Goal: Task Accomplishment & Management: Use online tool/utility

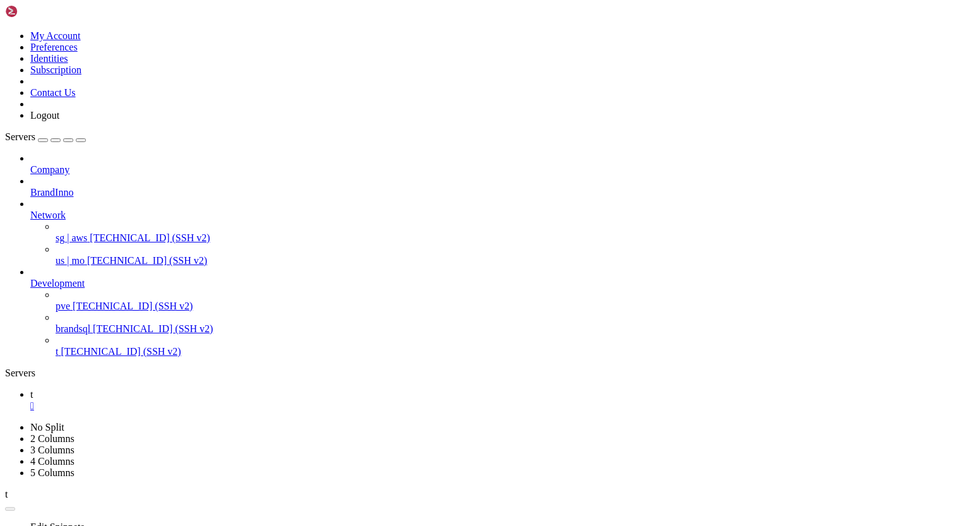
scroll to position [6, 1]
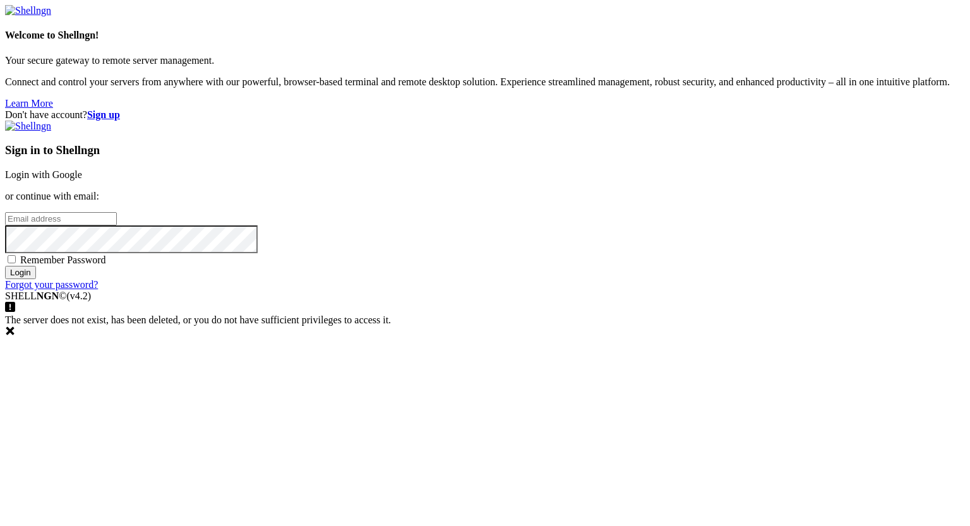
type input "eric@uceng.com"
click at [36, 279] on input "Login" at bounding box center [20, 272] width 31 height 13
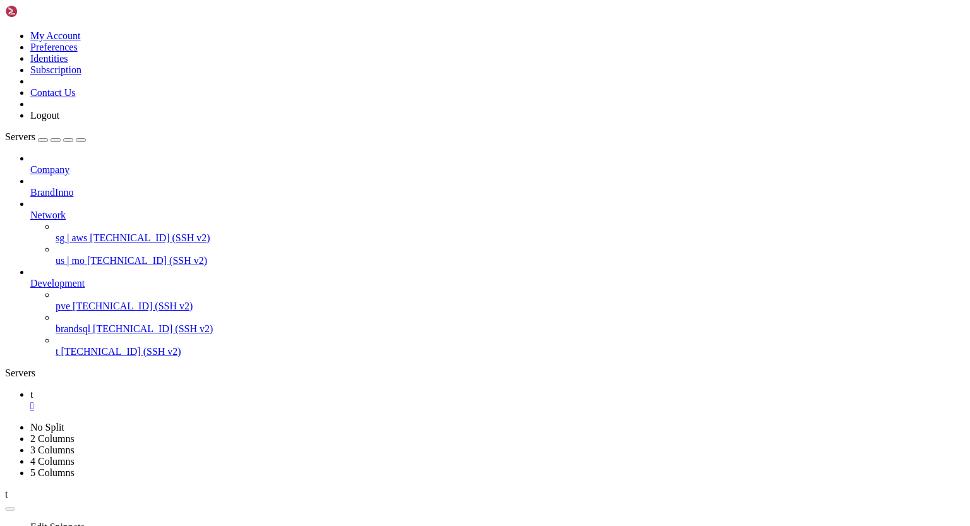
scroll to position [9771, 0]
click at [195, 400] on div "" at bounding box center [497, 405] width 935 height 11
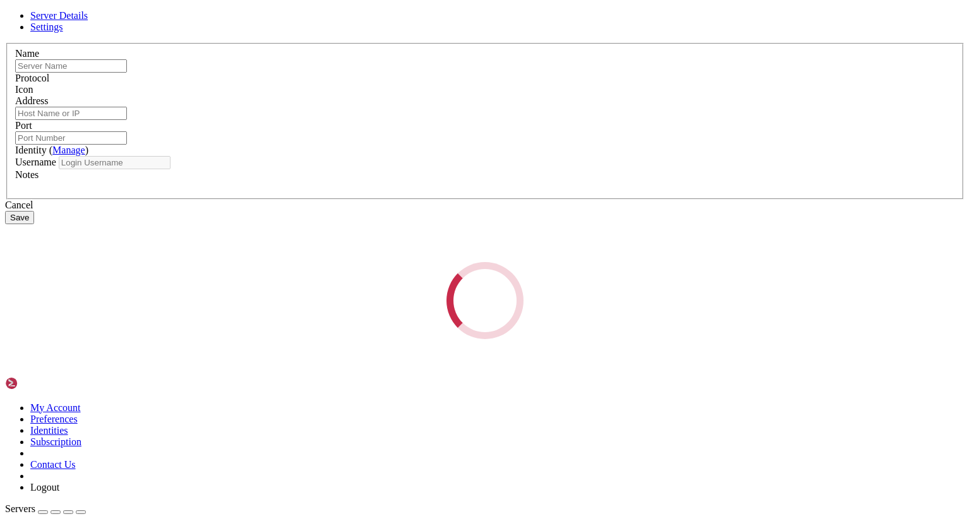
type input "t"
type input "[TECHNICAL_ID]"
type input "22"
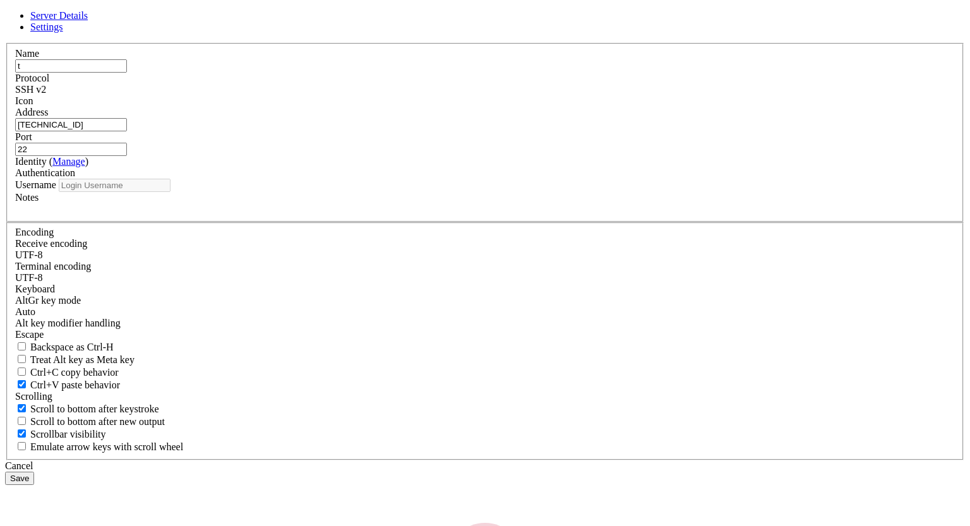
type input "root"
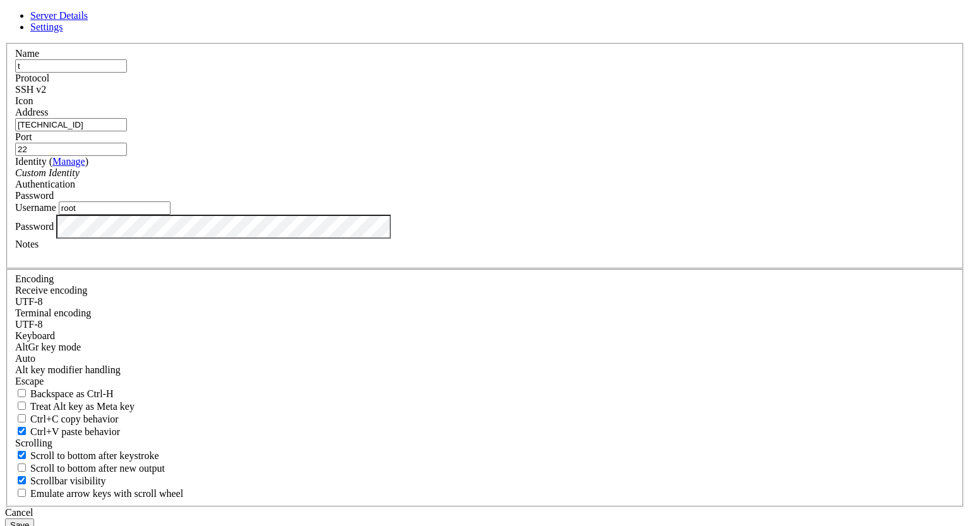
click at [315, 239] on div "Password" at bounding box center [485, 227] width 940 height 24
click at [34, 519] on button "Save" at bounding box center [19, 525] width 29 height 13
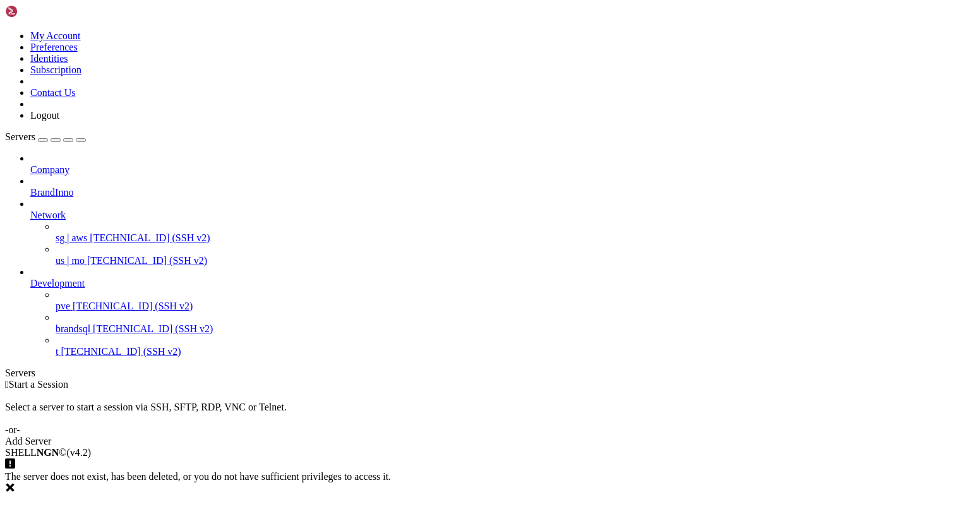
click at [320, 379] on div " Start a Session Select a server to start a session via SSH, SFTP, RDP, VNC or…" at bounding box center [485, 413] width 960 height 68
click at [97, 346] on span "[TECHNICAL_ID] (SSH v2)" at bounding box center [121, 351] width 120 height 11
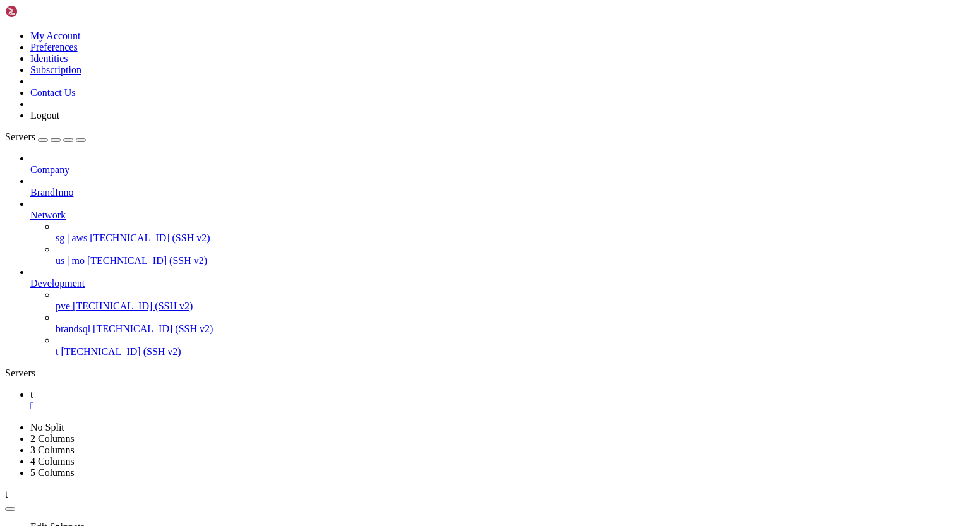
scroll to position [3447, 0]
type input "/root/.ssh"
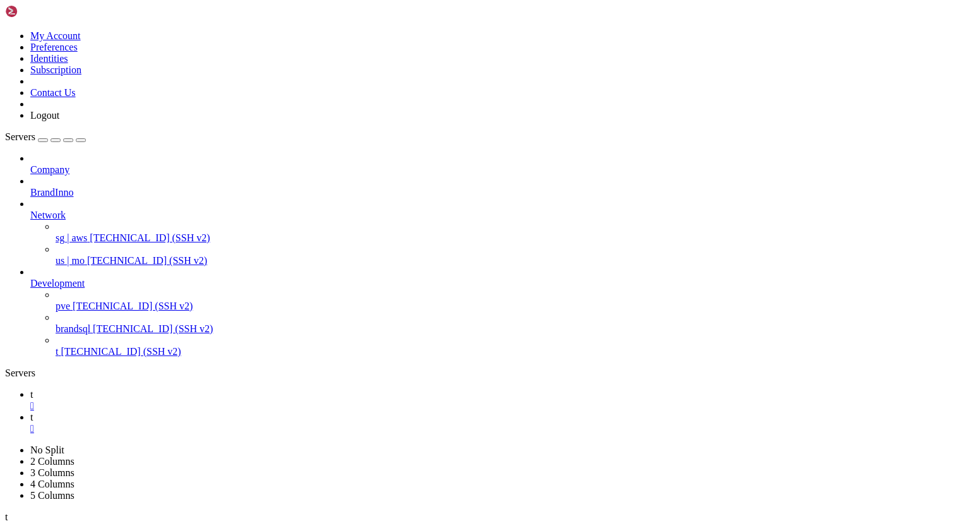
click at [243, 423] on div "" at bounding box center [497, 428] width 935 height 11
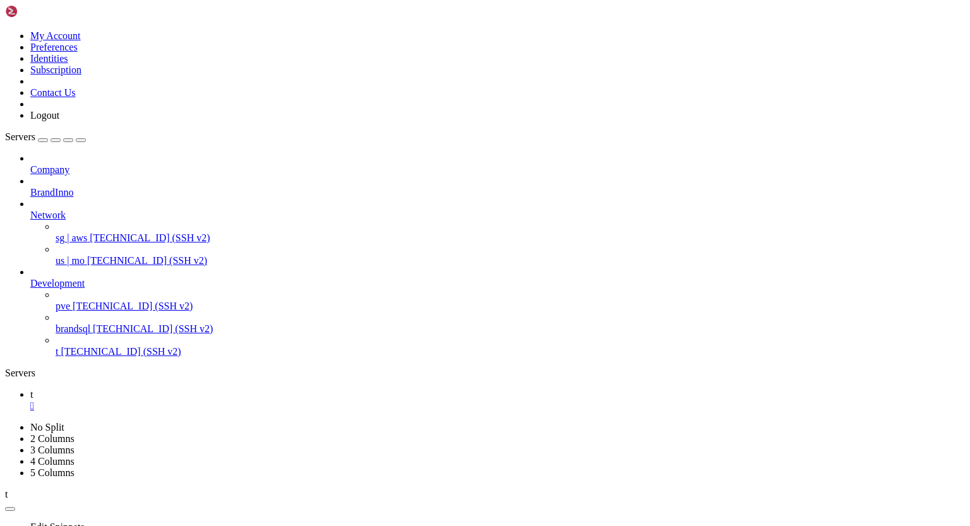
scroll to position [3769, 0]
drag, startPoint x: 76, startPoint y: 848, endPoint x: 189, endPoint y: 846, distance: 113.7
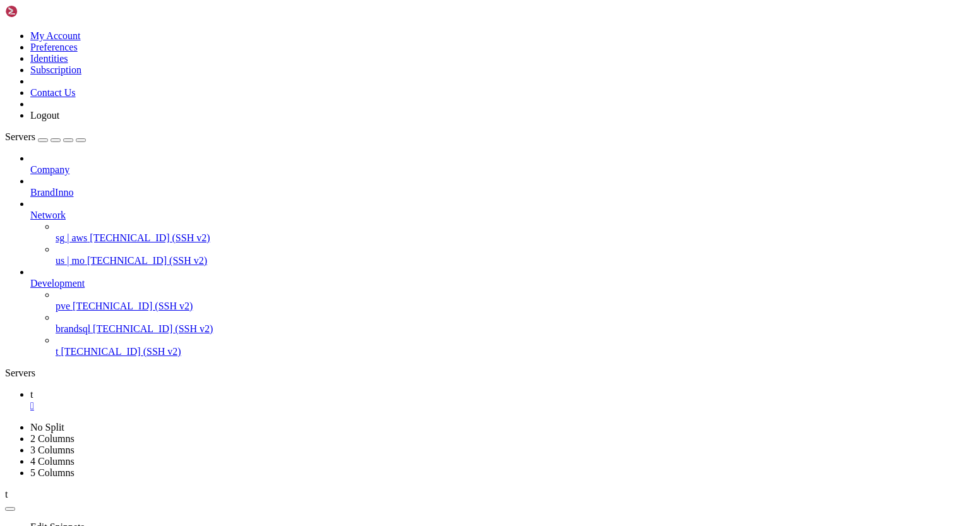
drag, startPoint x: 12, startPoint y: 817, endPoint x: 141, endPoint y: 916, distance: 162.7
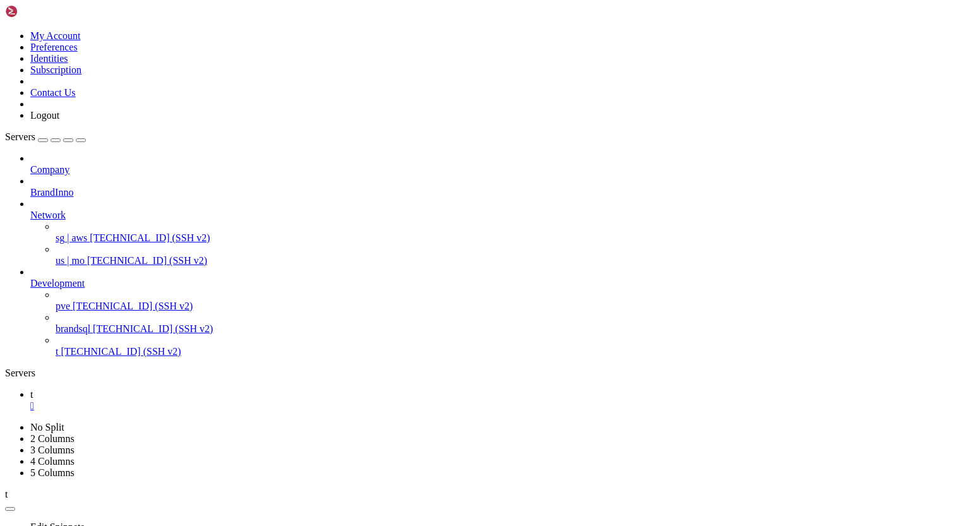
drag, startPoint x: 11, startPoint y: 859, endPoint x: 131, endPoint y: 1047, distance: 222.7
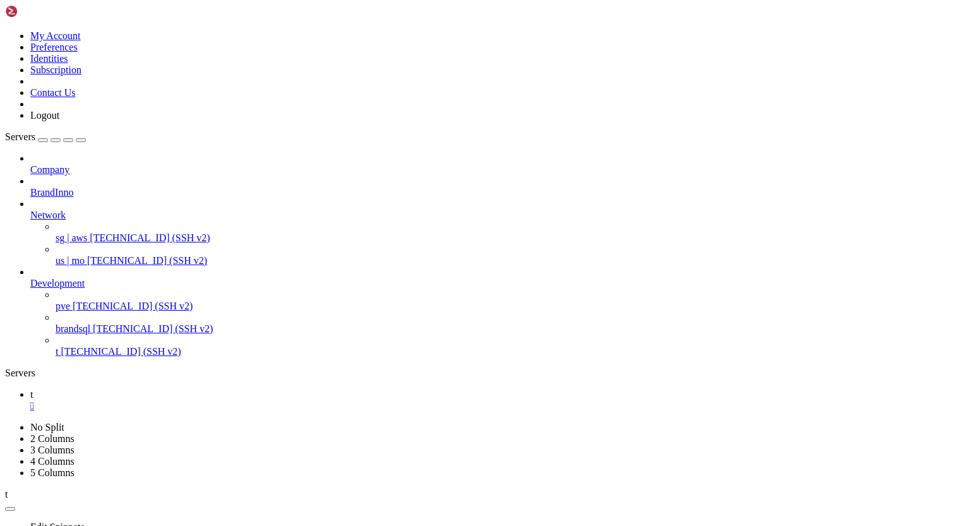
drag, startPoint x: 11, startPoint y: 861, endPoint x: 95, endPoint y: 1043, distance: 200.9
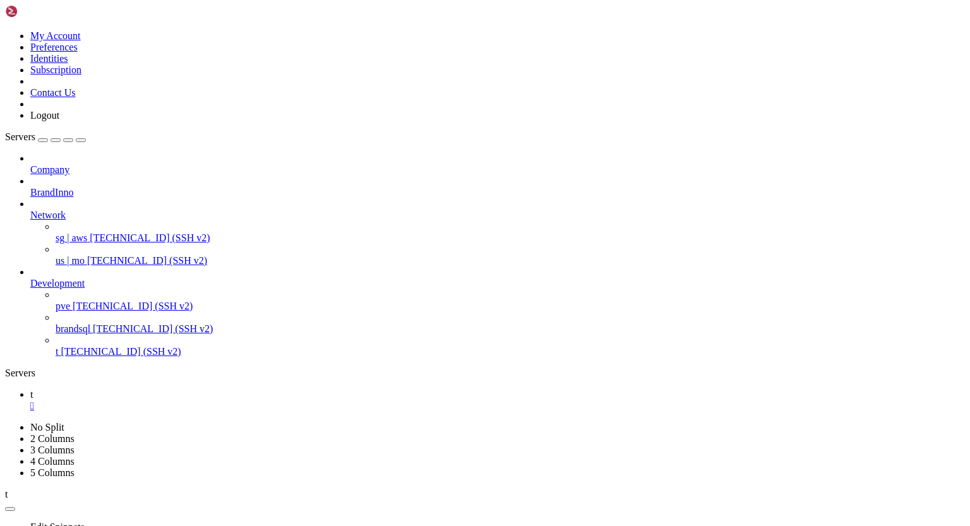
drag, startPoint x: 10, startPoint y: 751, endPoint x: 110, endPoint y: 870, distance: 155.6
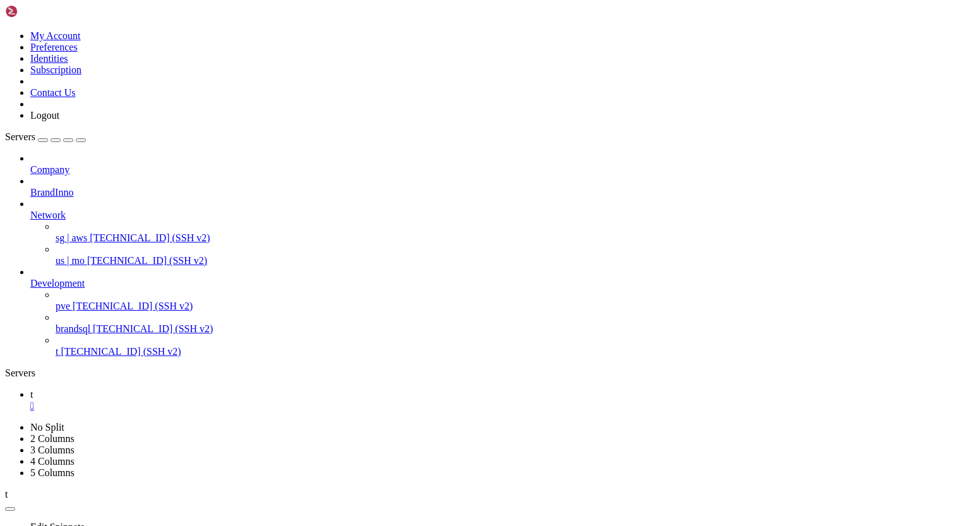
drag, startPoint x: 11, startPoint y: 859, endPoint x: 141, endPoint y: 944, distance: 154.7
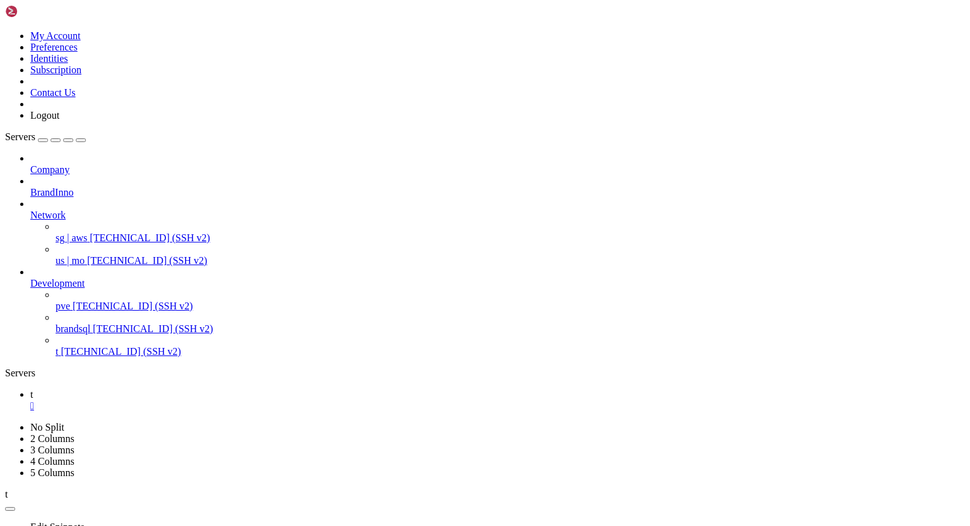
scroll to position [10469, 0]
drag, startPoint x: 11, startPoint y: 752, endPoint x: 125, endPoint y: 870, distance: 163.9
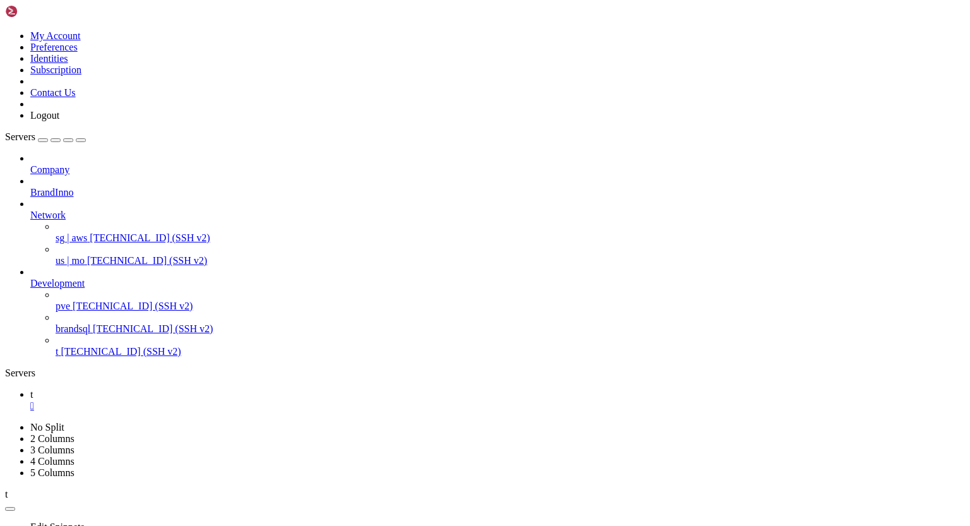
scroll to position [11854, 0]
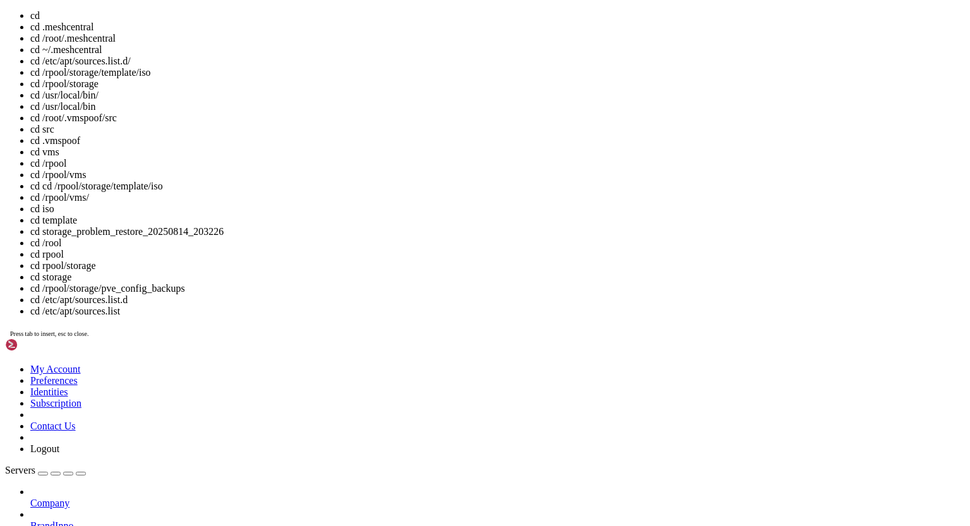
scroll to position [15344, 0]
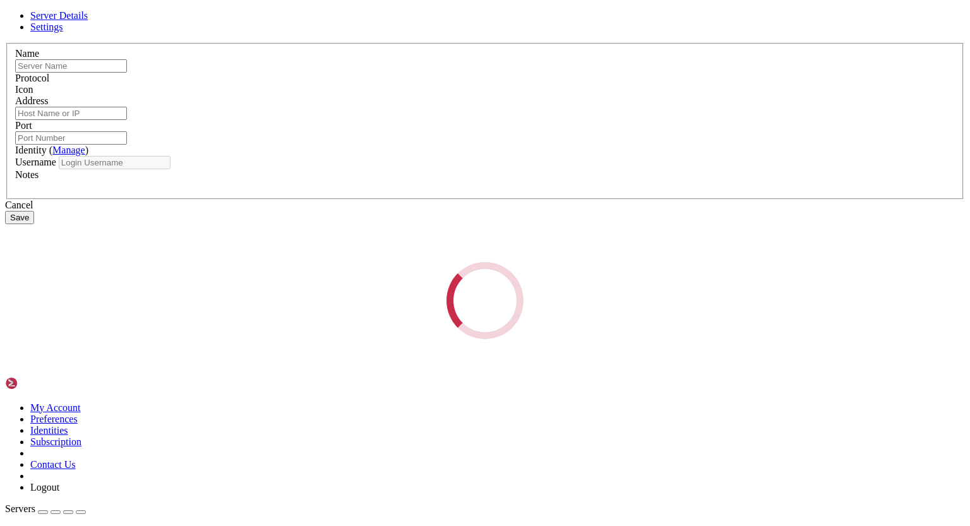
type input "t"
type input "[TECHNICAL_ID]"
type input "22"
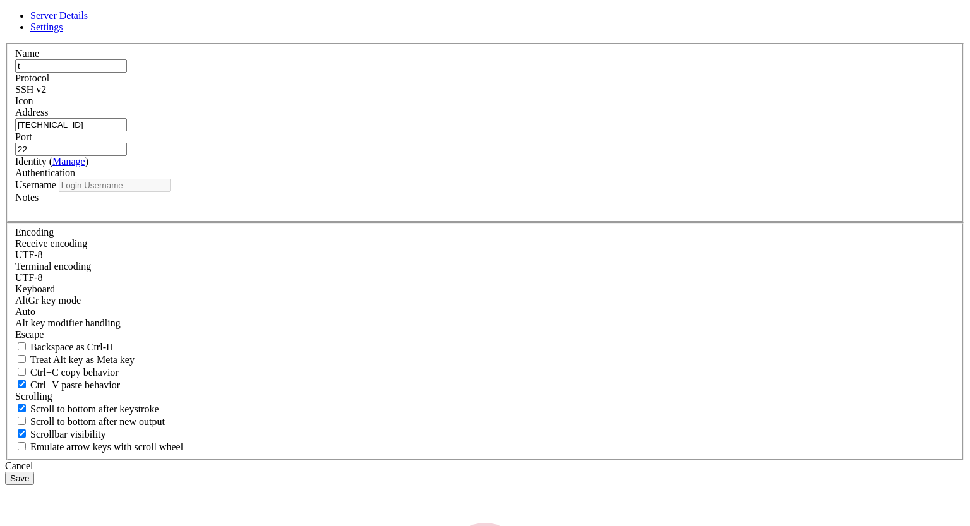
type input "root"
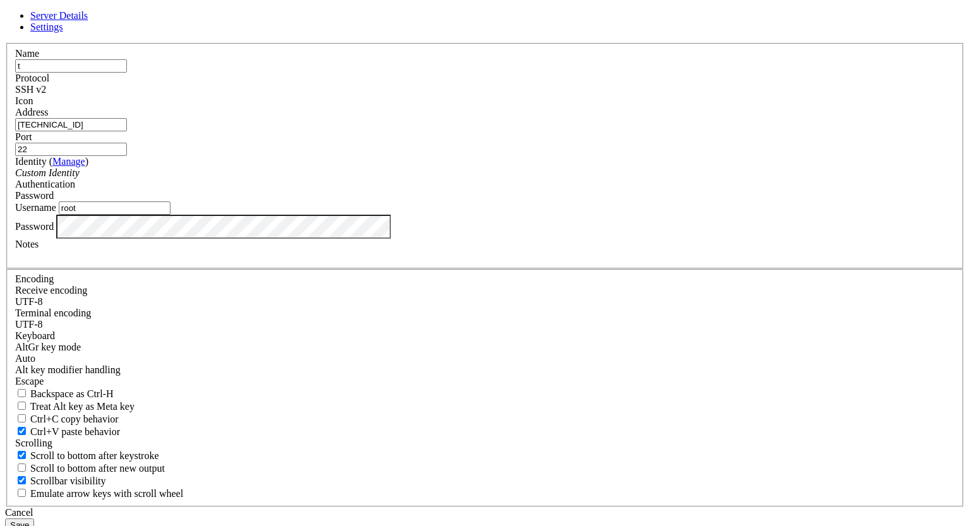
click at [302, 332] on div "Name t Protocol SSH v2 Icon Address 158.247.235.167 Port 22 (" at bounding box center [485, 275] width 960 height 464
click at [34, 519] on button "Save" at bounding box center [19, 525] width 29 height 13
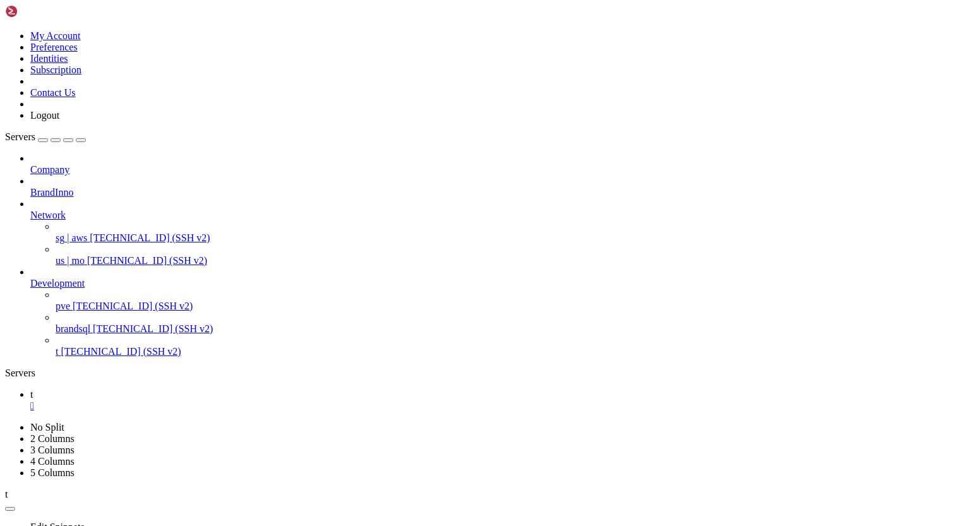
click at [193, 400] on div "" at bounding box center [497, 405] width 935 height 11
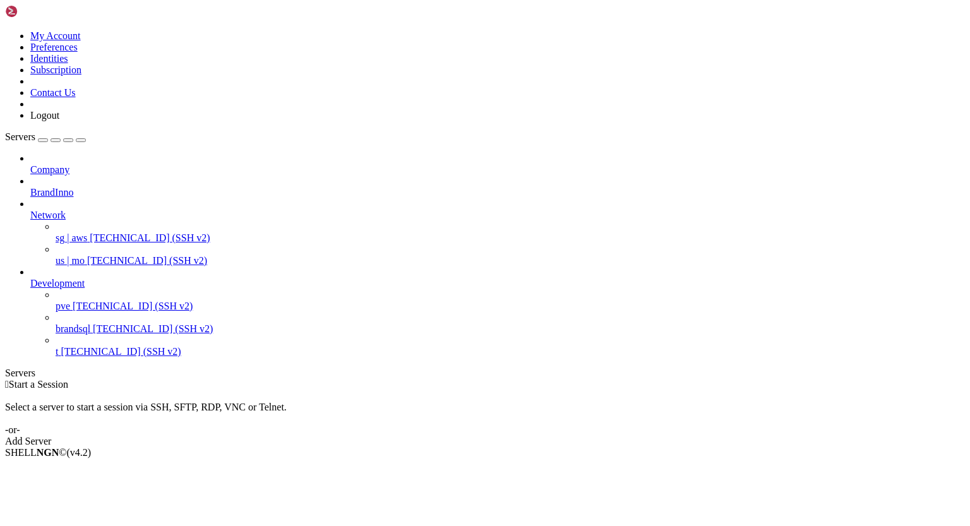
click at [75, 347] on span "[TECHNICAL_ID] (SSH v2)" at bounding box center [121, 351] width 120 height 11
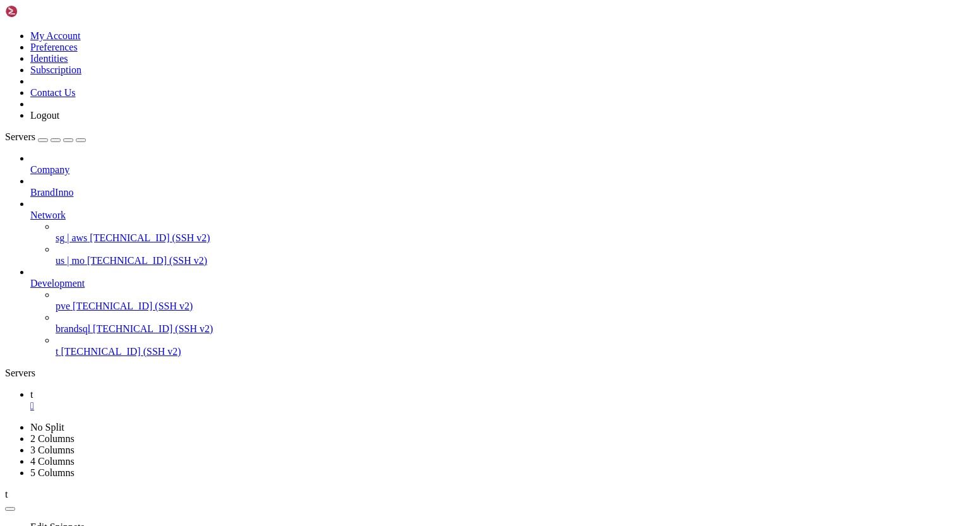
scroll to position [1149, 0]
type input "/root/.ssh"
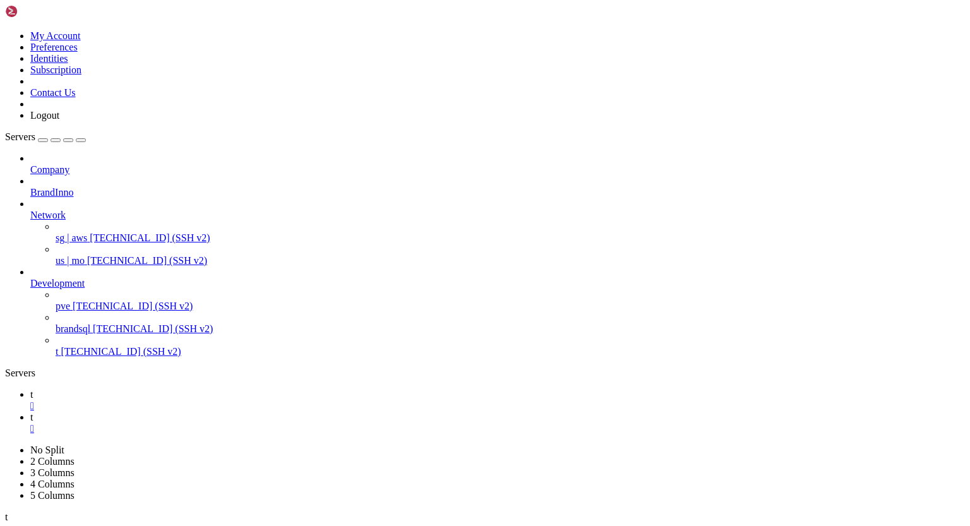
click at [241, 423] on div "" at bounding box center [497, 428] width 935 height 11
drag, startPoint x: 75, startPoint y: 923, endPoint x: 184, endPoint y: 920, distance: 109.9
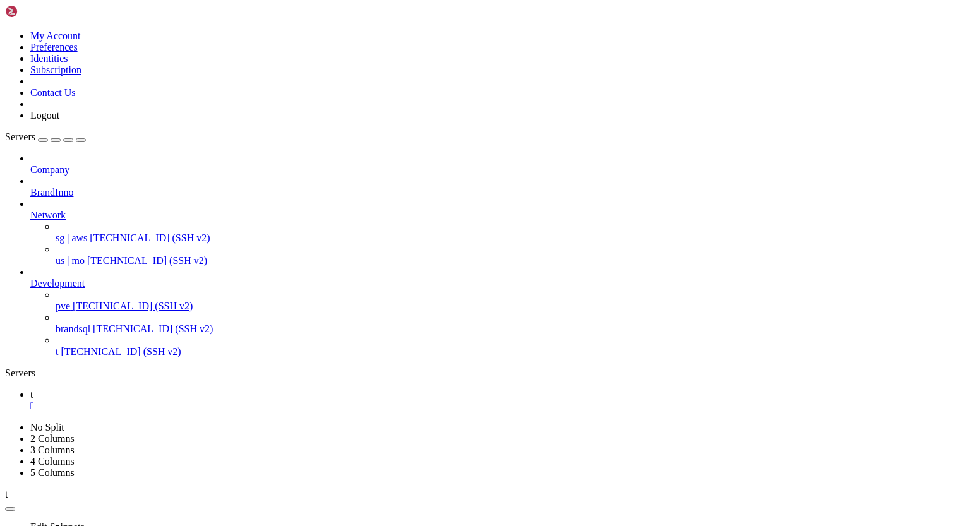
drag, startPoint x: 107, startPoint y: 977, endPoint x: 327, endPoint y: 978, distance: 219.8
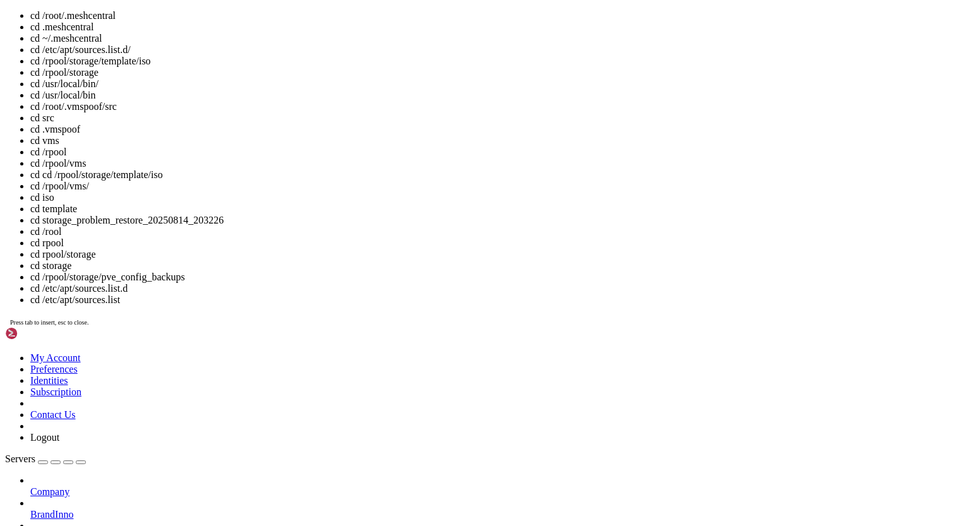
scroll to position [6, 1]
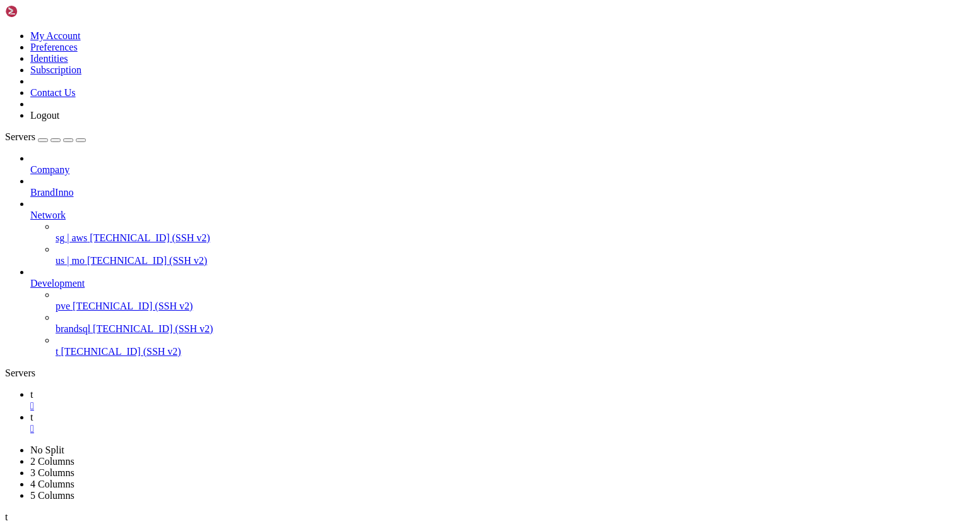
drag, startPoint x: 13, startPoint y: 1155, endPoint x: 386, endPoint y: 1170, distance: 373.6
drag, startPoint x: 13, startPoint y: 1084, endPoint x: 376, endPoint y: 1196, distance: 380.8
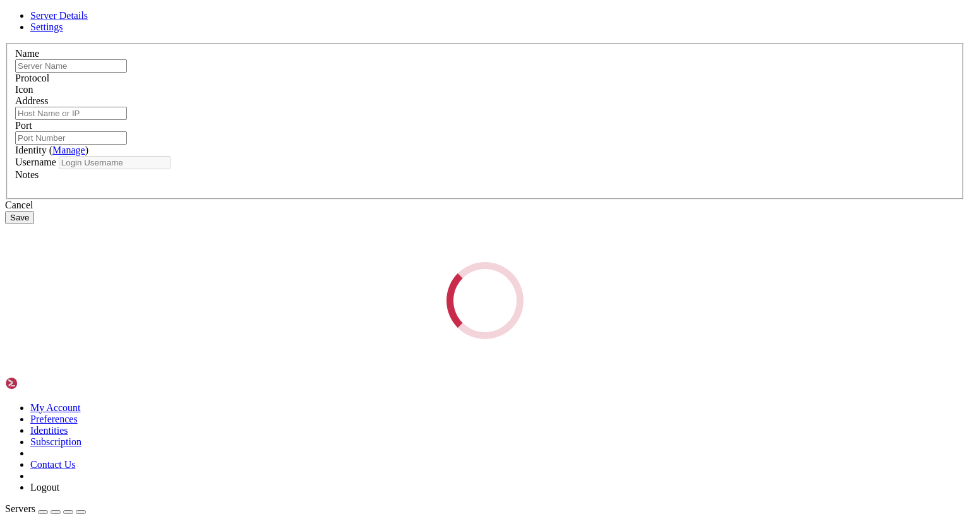
type input "t"
type input "[TECHNICAL_ID]"
type input "22"
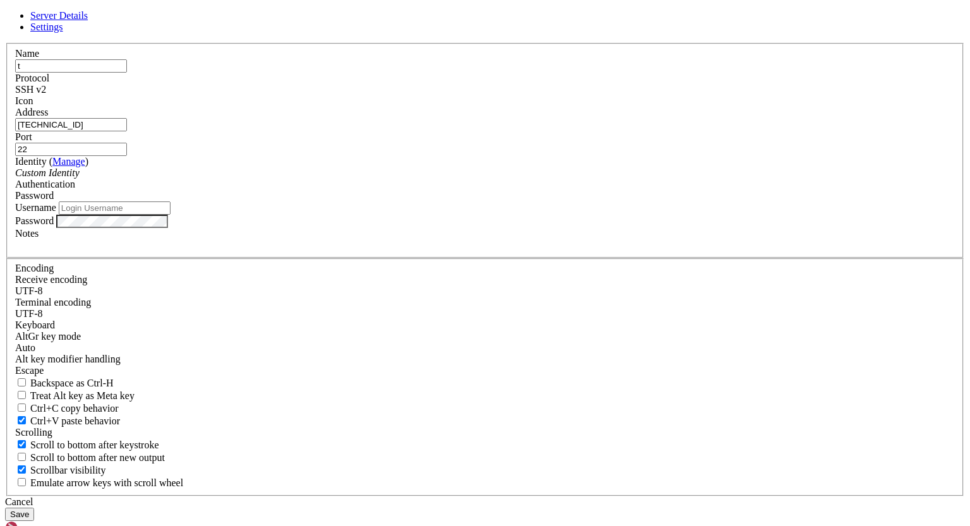
type input "root"
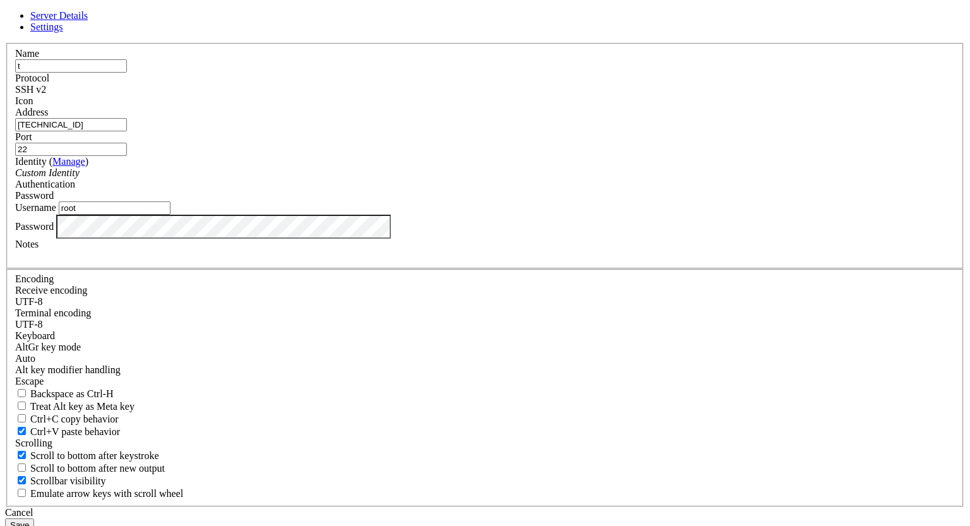
click at [304, 328] on div "Name t Protocol SSH v2 Icon Address 158.247.235.167 Port 22 (" at bounding box center [485, 275] width 960 height 464
click at [34, 519] on button "Save" at bounding box center [19, 525] width 29 height 13
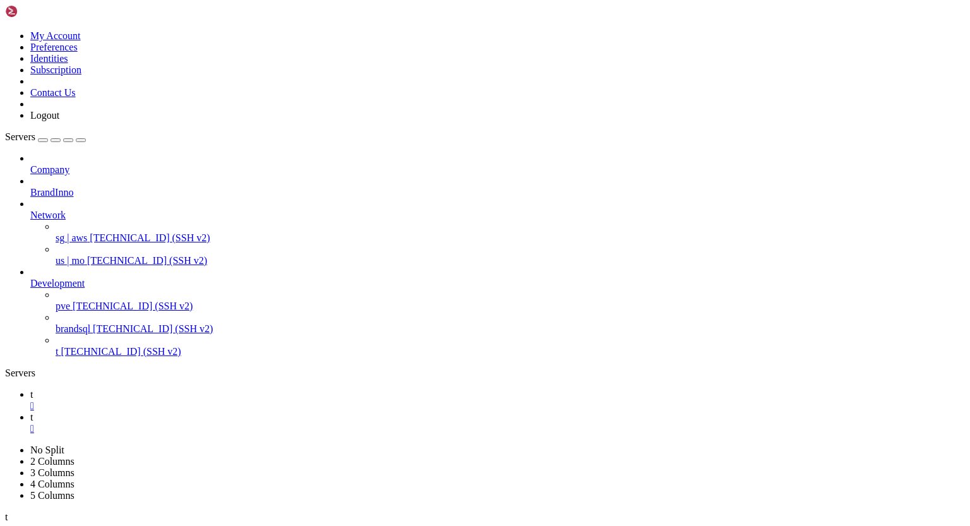
click at [192, 400] on div "" at bounding box center [497, 405] width 935 height 11
click at [30, 412] on icon at bounding box center [30, 417] width 0 height 11
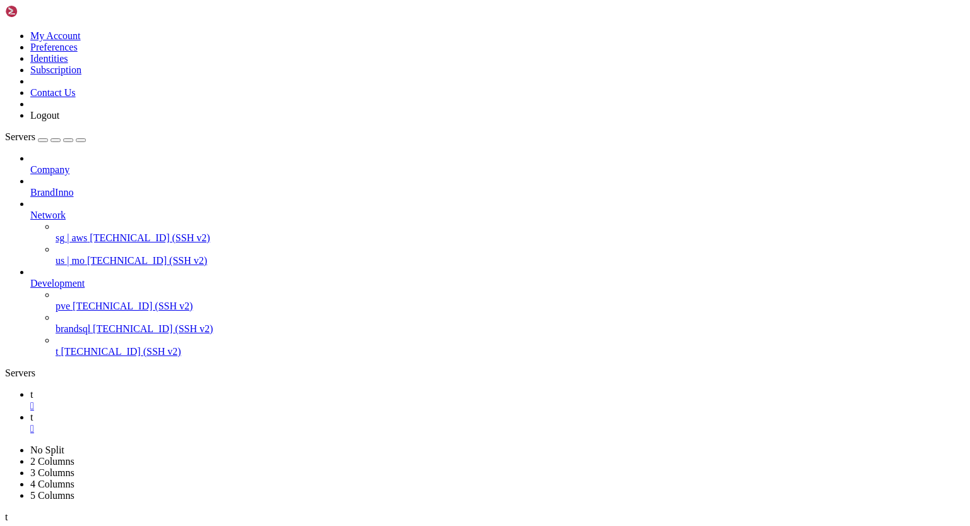
type input "/root/.ssh"
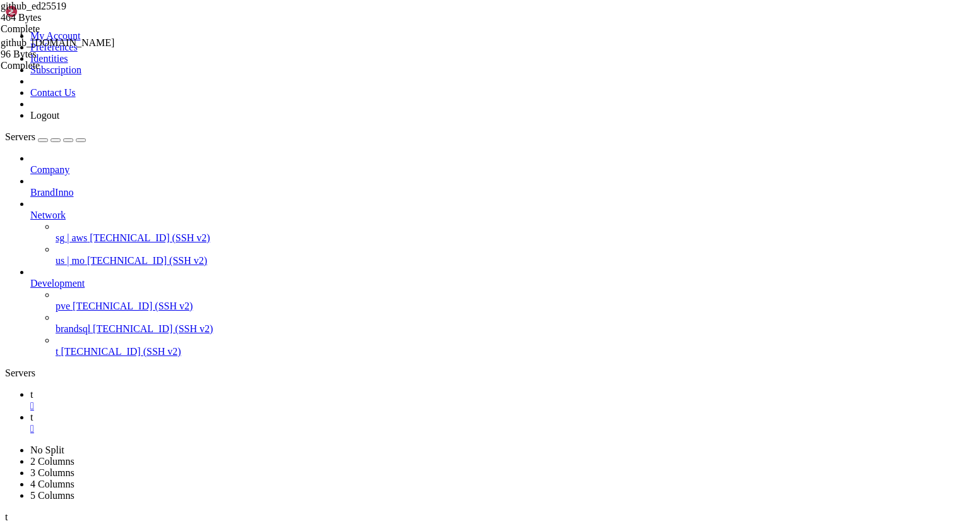
click at [241, 423] on div "" at bounding box center [497, 428] width 935 height 11
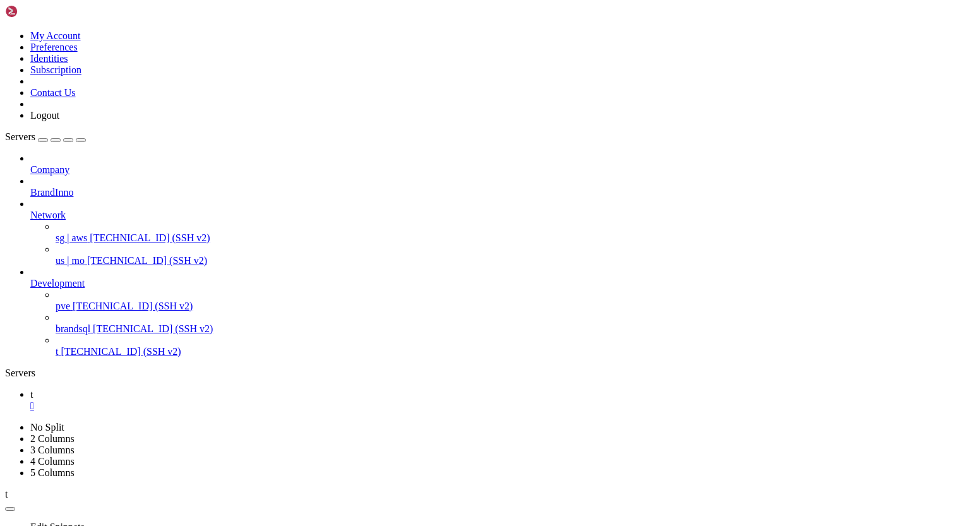
scroll to position [1385, 0]
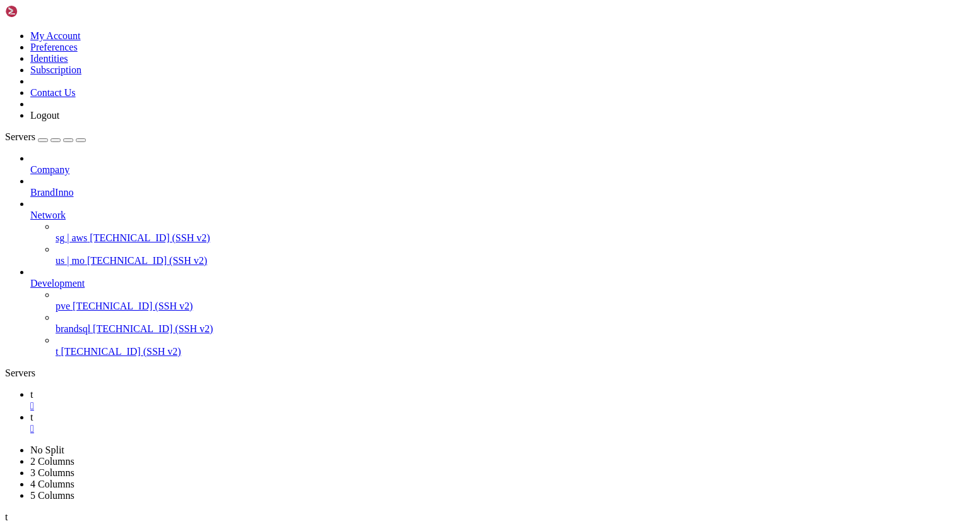
scroll to position [193, 0]
drag, startPoint x: 12, startPoint y: 886, endPoint x: 148, endPoint y: 958, distance: 154.3
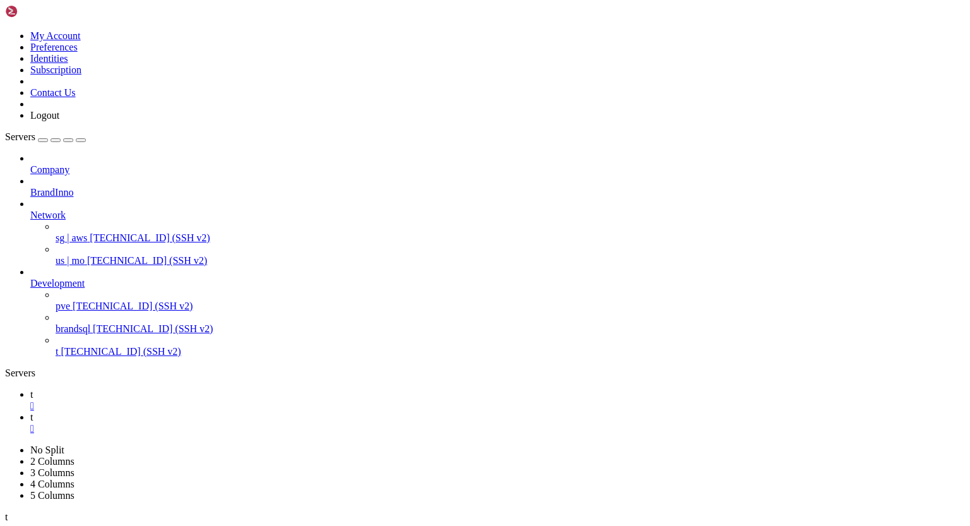
scroll to position [666, 0]
drag, startPoint x: 11, startPoint y: 816, endPoint x: 186, endPoint y: 1213, distance: 433.3
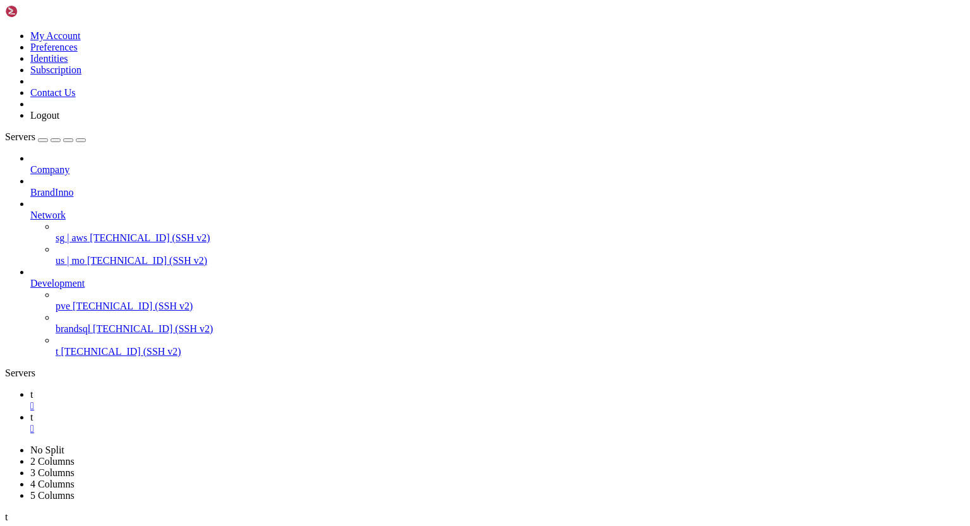
scroll to position [1632, 0]
drag, startPoint x: 12, startPoint y: 811, endPoint x: 195, endPoint y: 1201, distance: 430.3
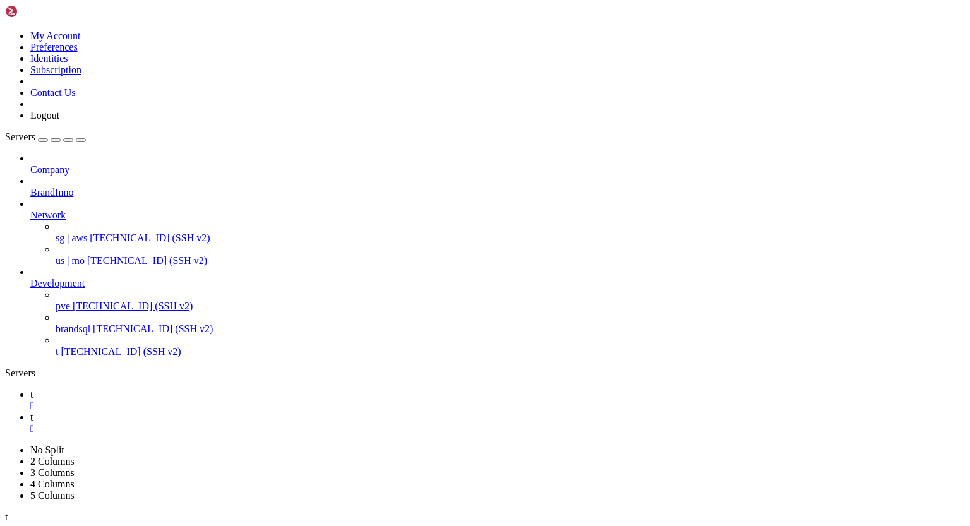
drag, startPoint x: 11, startPoint y: 813, endPoint x: 154, endPoint y: 1209, distance: 421.2
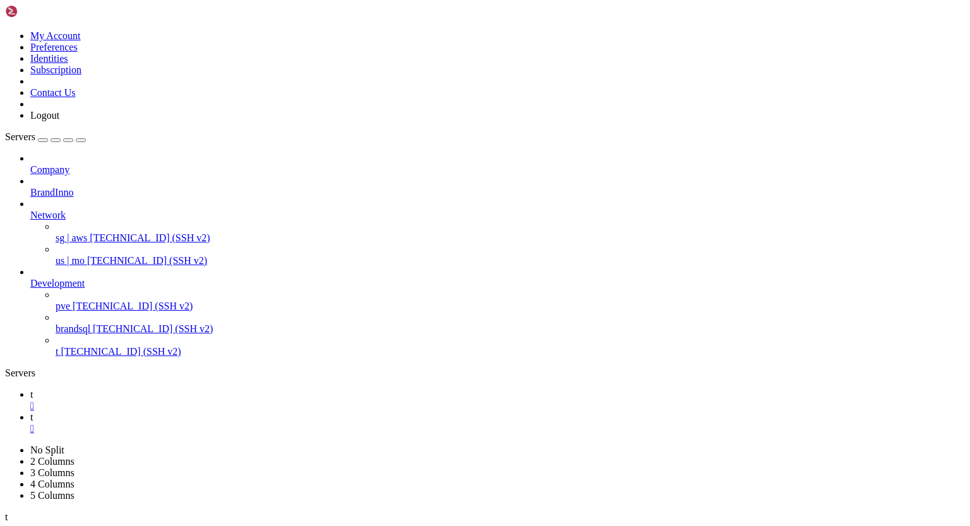
drag, startPoint x: 11, startPoint y: 856, endPoint x: 128, endPoint y: 992, distance: 178.7
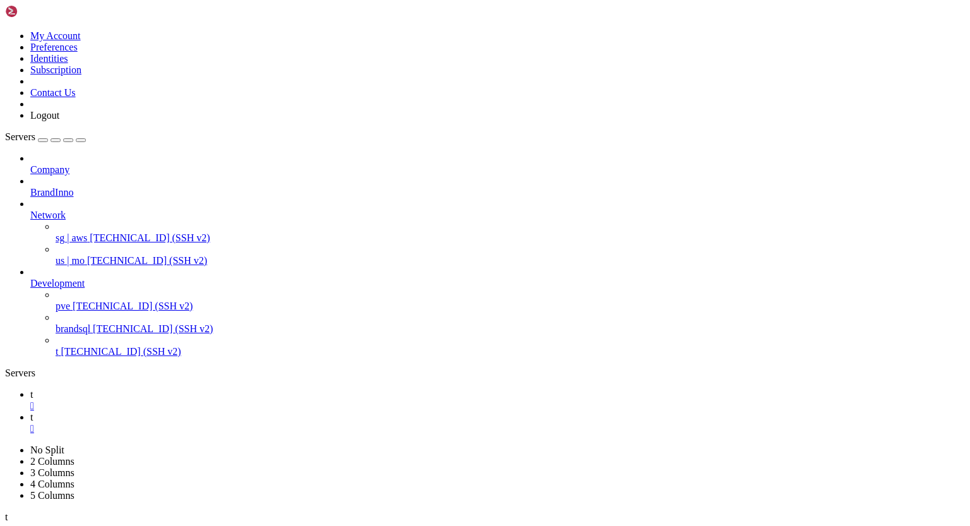
scroll to position [5046, 0]
drag, startPoint x: 13, startPoint y: 1104, endPoint x: 109, endPoint y: 1141, distance: 103.4
drag, startPoint x: 10, startPoint y: 960, endPoint x: 81, endPoint y: 1055, distance: 118.2
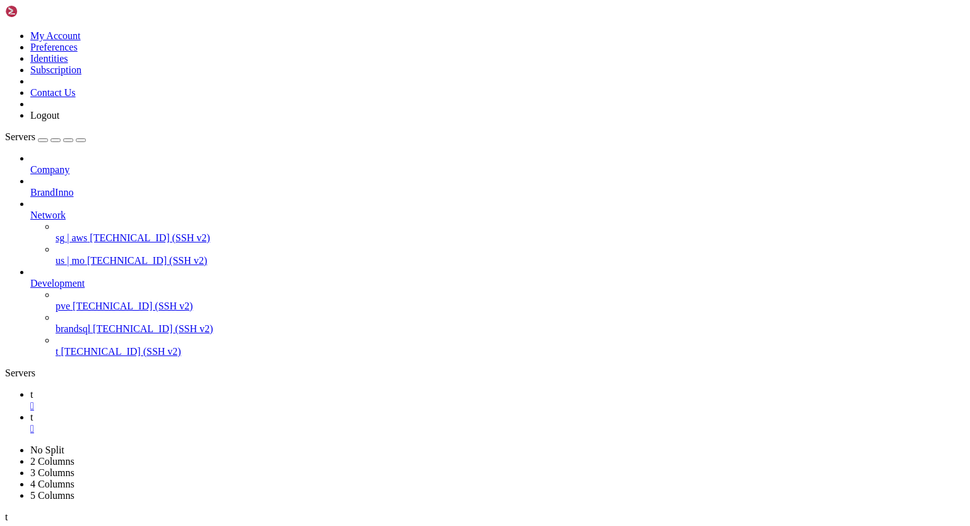
scroll to position [5551, 0]
drag, startPoint x: 12, startPoint y: 1148, endPoint x: 102, endPoint y: 1151, distance: 90.4
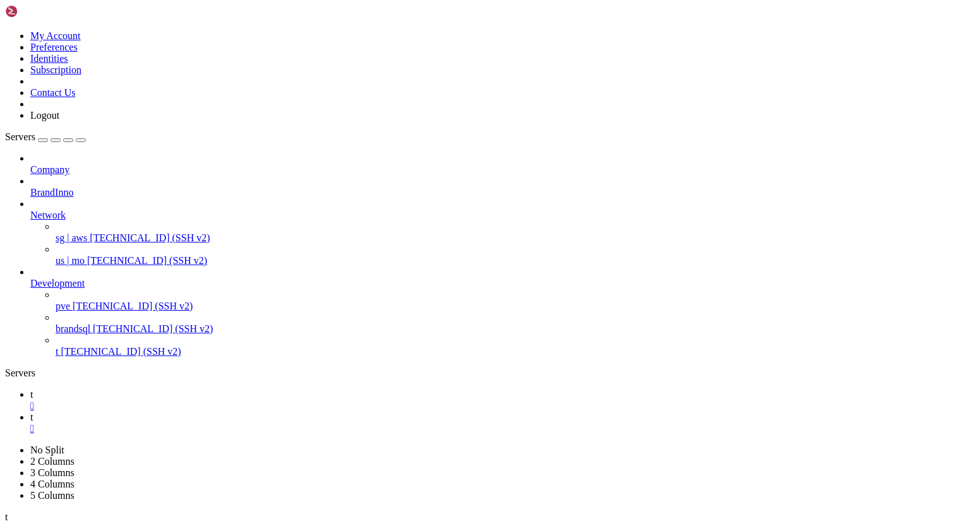
drag, startPoint x: 96, startPoint y: 1204, endPoint x: 529, endPoint y: 1198, distance: 433.3
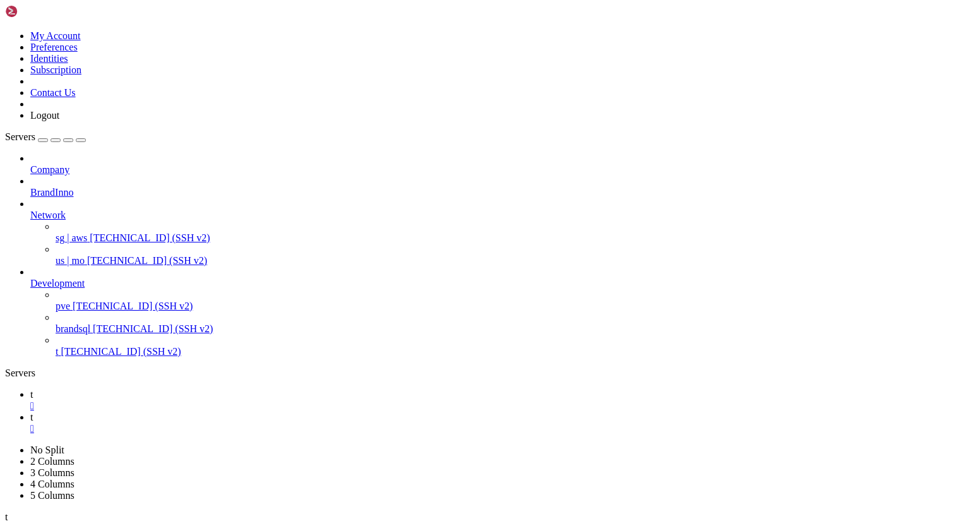
drag, startPoint x: 117, startPoint y: 1078, endPoint x: 232, endPoint y: 1076, distance: 114.3
drag, startPoint x: 52, startPoint y: 1251, endPoint x: 131, endPoint y: 1252, distance: 79.0
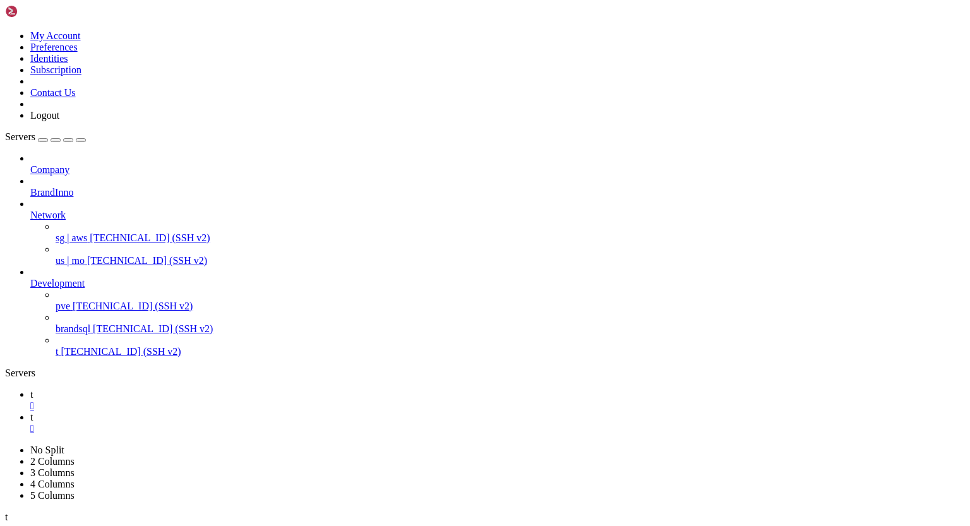
scroll to position [24300, 0]
drag, startPoint x: 11, startPoint y: 1239, endPoint x: 306, endPoint y: 1247, distance: 294.5
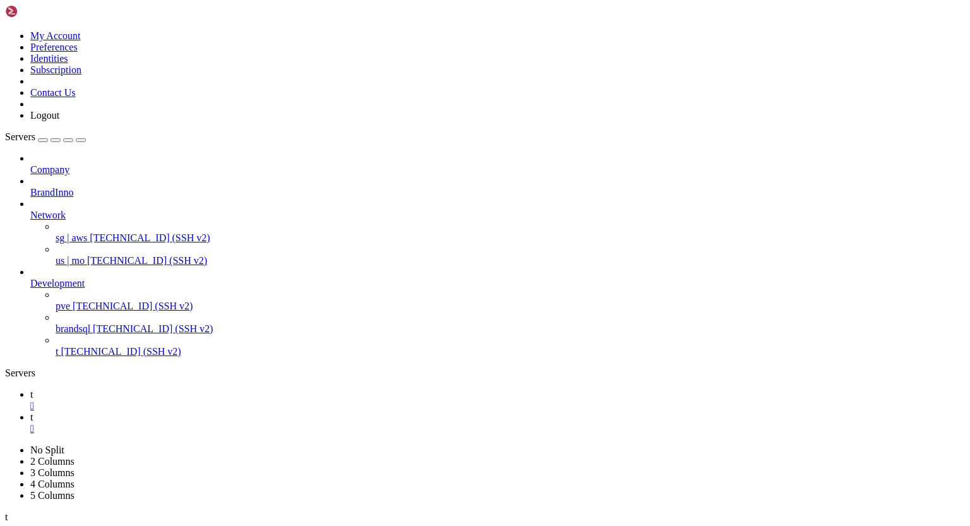
scroll to position [24416, 0]
drag, startPoint x: 11, startPoint y: 1122, endPoint x: 314, endPoint y: 1131, distance: 302.7
drag, startPoint x: 11, startPoint y: 1120, endPoint x: 255, endPoint y: 1137, distance: 244.4
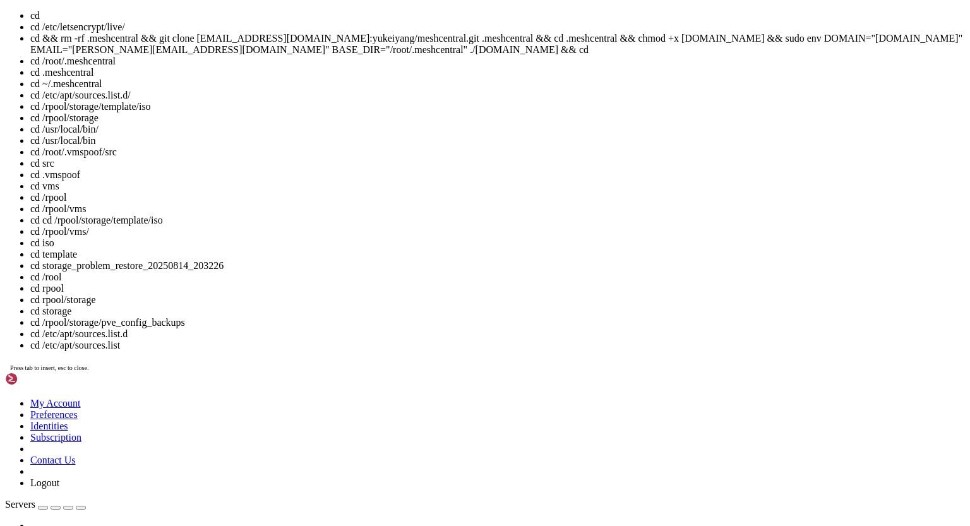
scroll to position [32407, 0]
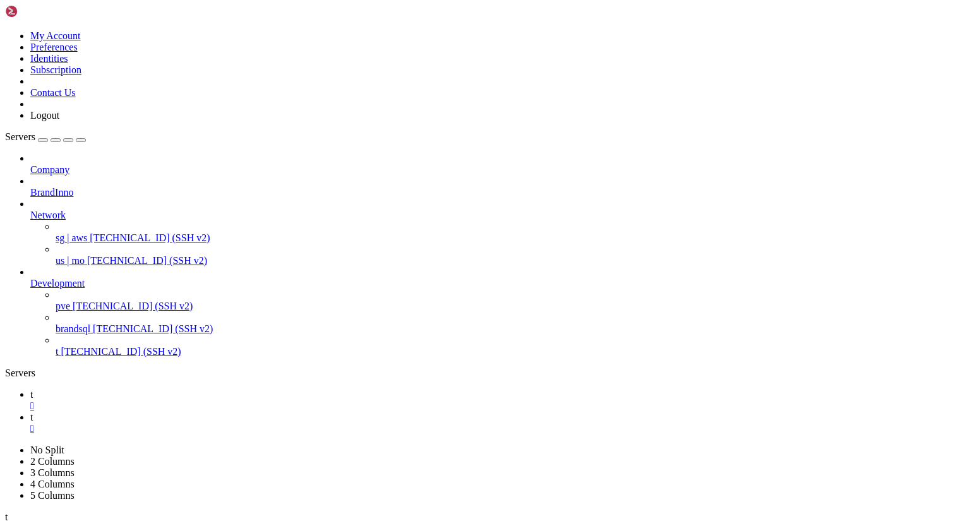
click at [191, 400] on div "" at bounding box center [497, 405] width 935 height 11
click at [195, 400] on div "" at bounding box center [497, 405] width 935 height 11
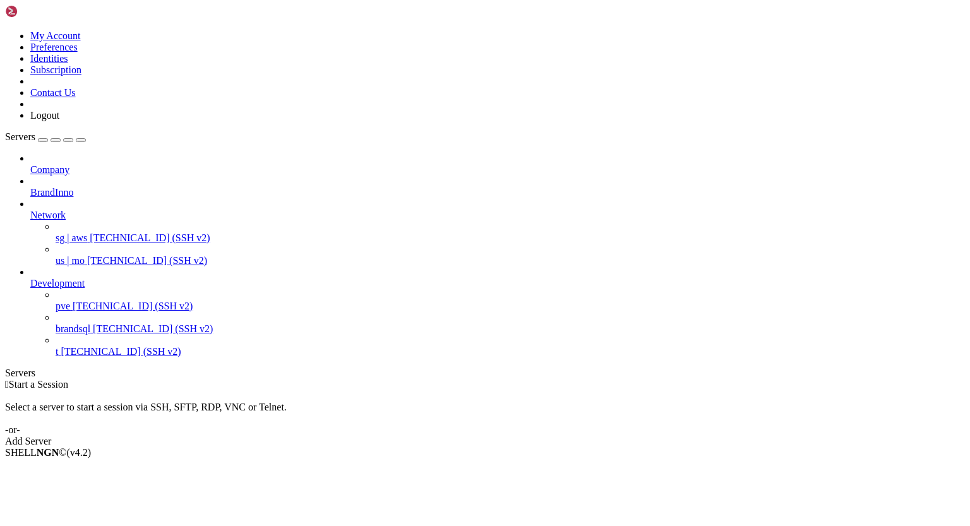
click at [58, 346] on span "t" at bounding box center [57, 351] width 3 height 11
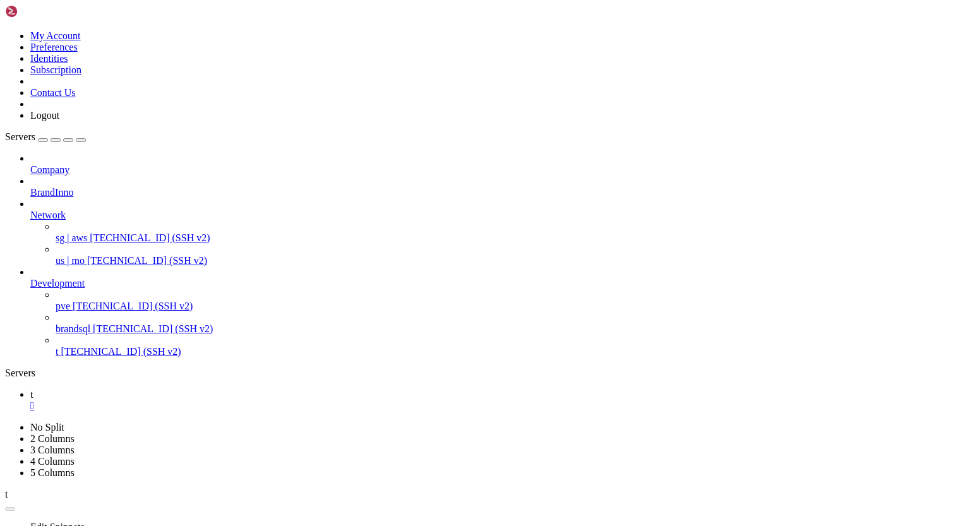
scroll to position [0, 0]
click at [193, 400] on div "" at bounding box center [497, 405] width 935 height 11
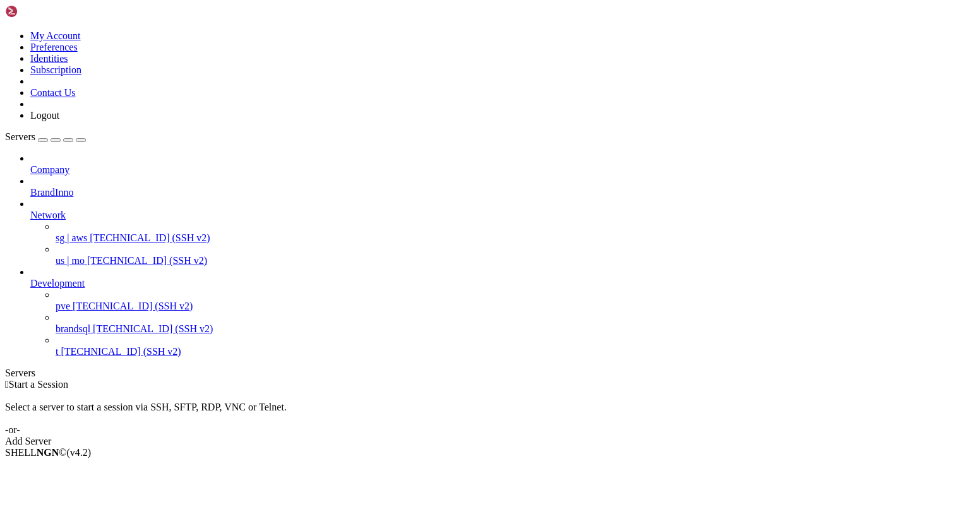
click at [58, 346] on span "t" at bounding box center [57, 351] width 3 height 11
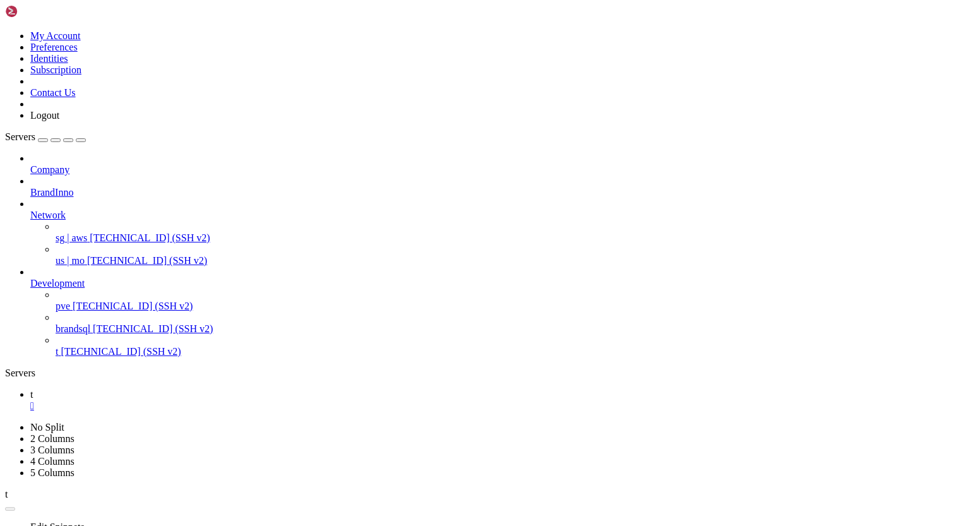
scroll to position [2974, 0]
click at [190, 400] on div "" at bounding box center [497, 405] width 935 height 11
